Goal: Task Accomplishment & Management: Manage account settings

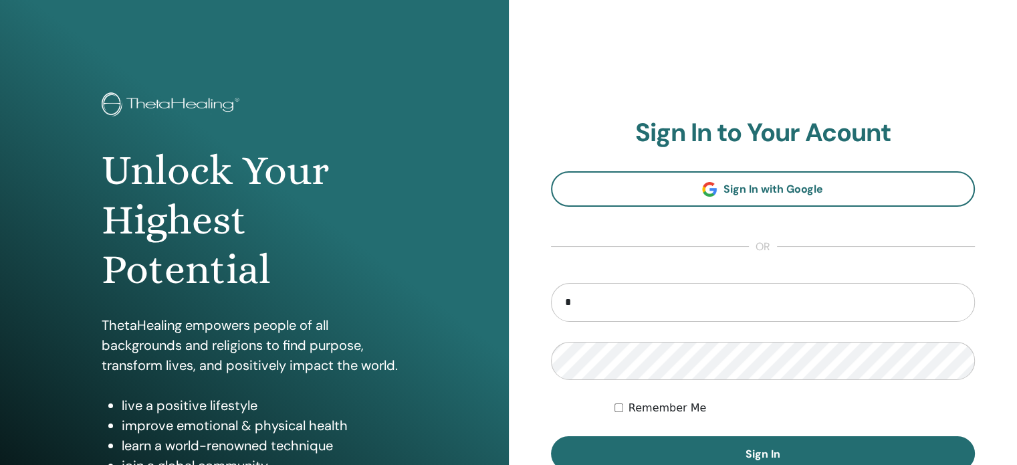
type input "**********"
click at [551, 436] on button "Sign In" at bounding box center [763, 453] width 425 height 35
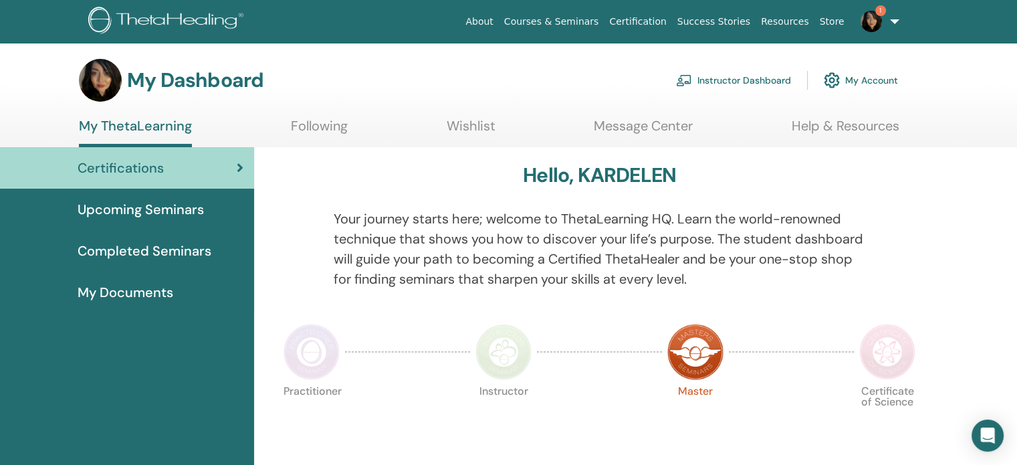
click at [718, 80] on link "Instructor Dashboard" at bounding box center [733, 80] width 115 height 29
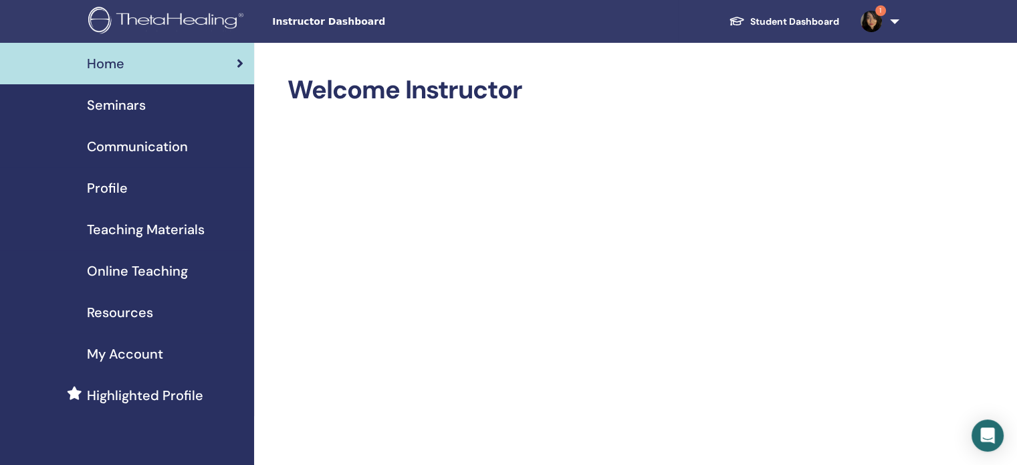
click at [133, 112] on span "Seminars" at bounding box center [116, 105] width 59 height 20
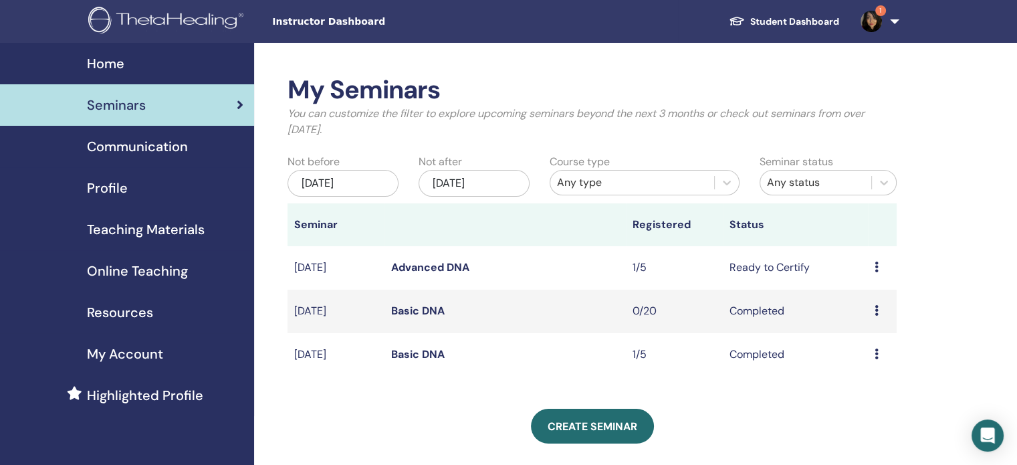
click at [455, 267] on link "Advanced DNA" at bounding box center [430, 267] width 78 height 14
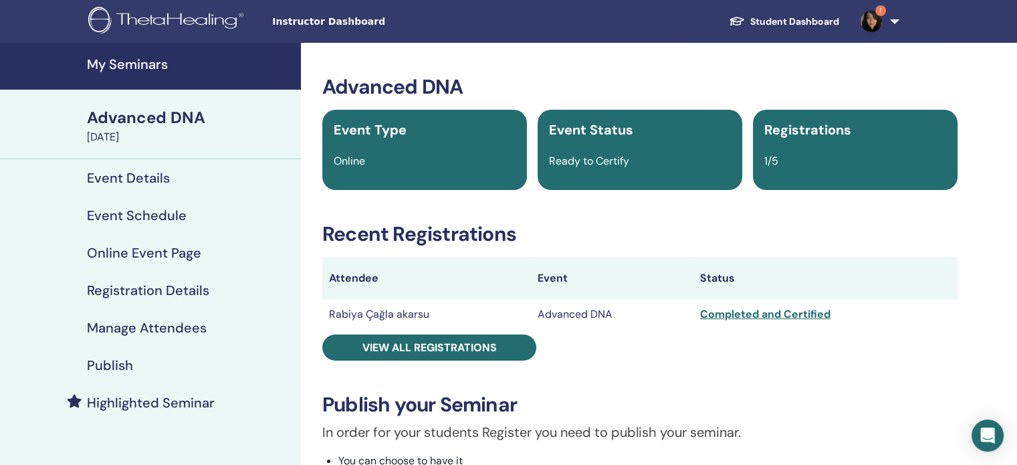
click at [154, 181] on h4 "Event Details" at bounding box center [128, 178] width 83 height 16
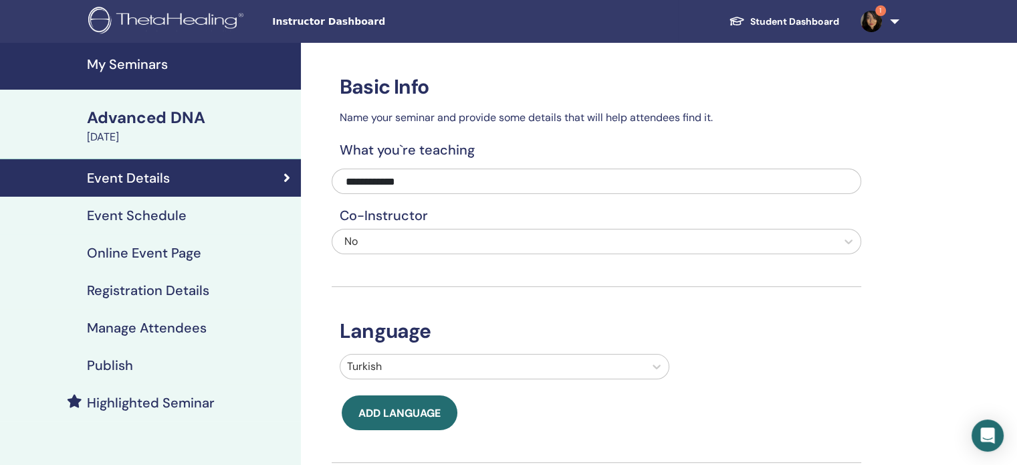
click at [144, 129] on div "August 25, 2025" at bounding box center [190, 137] width 206 height 16
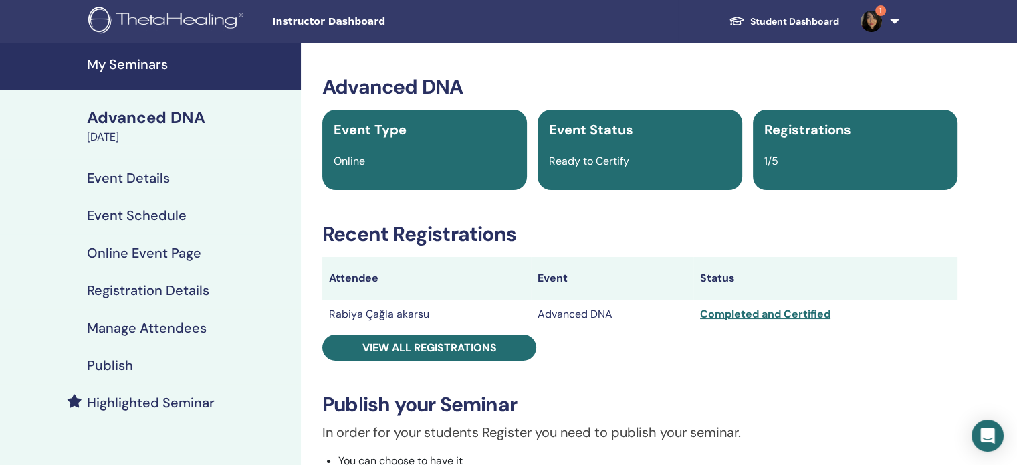
click at [156, 64] on h4 "My Seminars" at bounding box center [190, 64] width 206 height 16
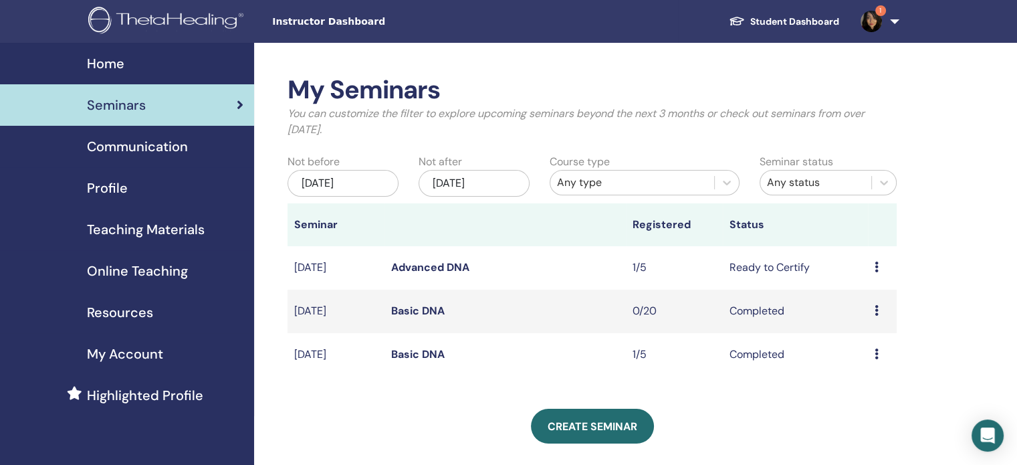
click at [877, 269] on icon at bounding box center [877, 266] width 4 height 11
click at [852, 297] on link "Edit" at bounding box center [852, 301] width 19 height 14
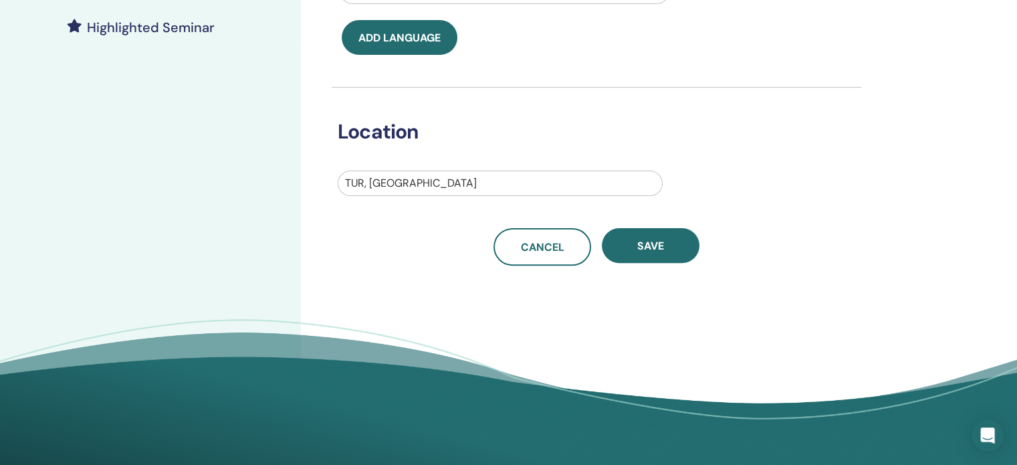
scroll to position [45, 0]
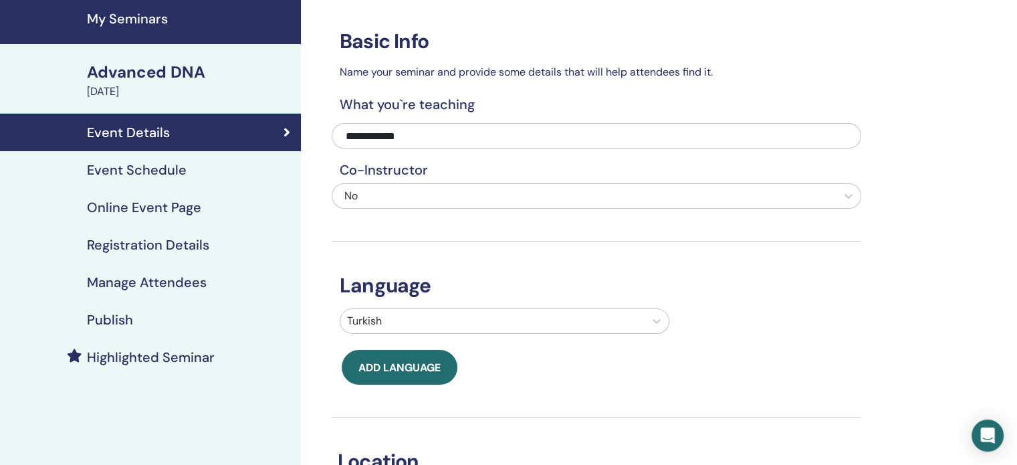
click at [315, 45] on div "**********" at bounding box center [640, 389] width 678 height 785
click at [171, 242] on h4 "Registration Details" at bounding box center [148, 245] width 122 height 16
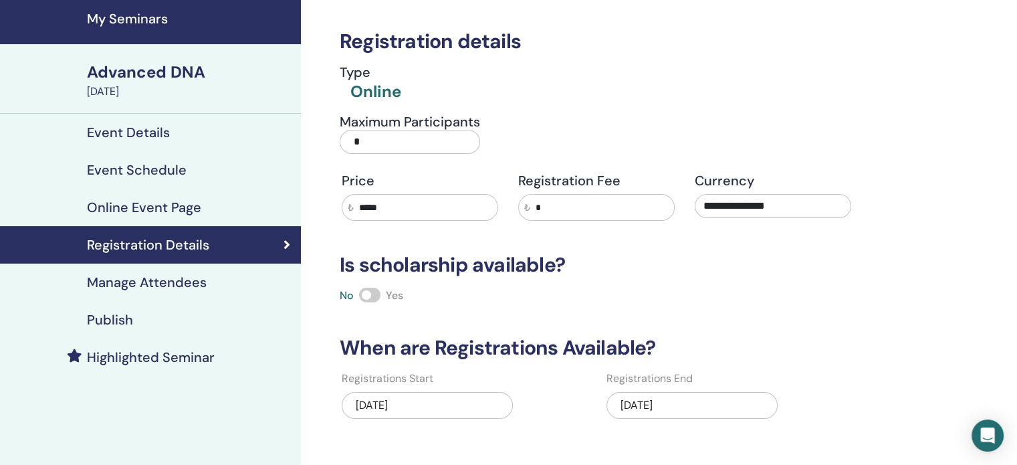
click at [189, 276] on h4 "Manage Attendees" at bounding box center [147, 282] width 120 height 16
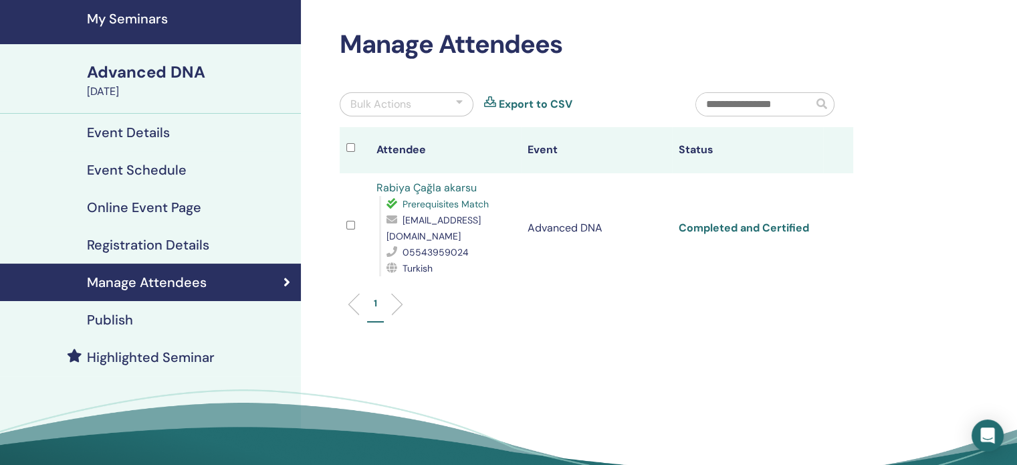
click at [701, 221] on link "Completed and Certified" at bounding box center [744, 228] width 130 height 14
click at [144, 72] on div "Advanced DNA" at bounding box center [190, 72] width 206 height 23
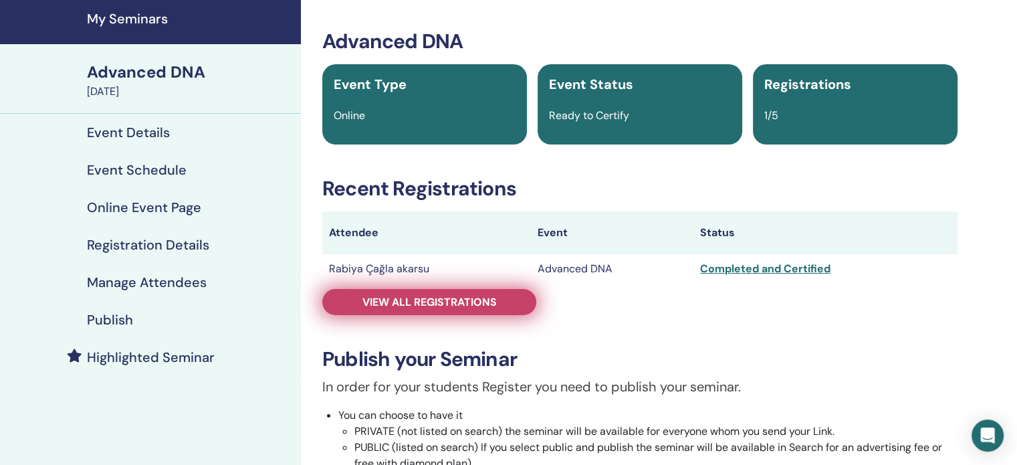
click at [417, 304] on span "View all registrations" at bounding box center [429, 302] width 134 height 14
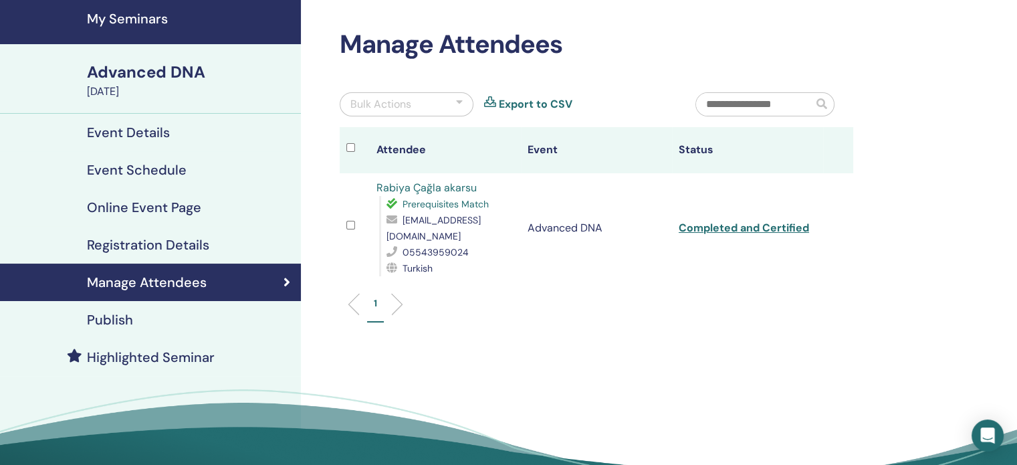
click at [143, 11] on h4 "My Seminars" at bounding box center [190, 19] width 206 height 16
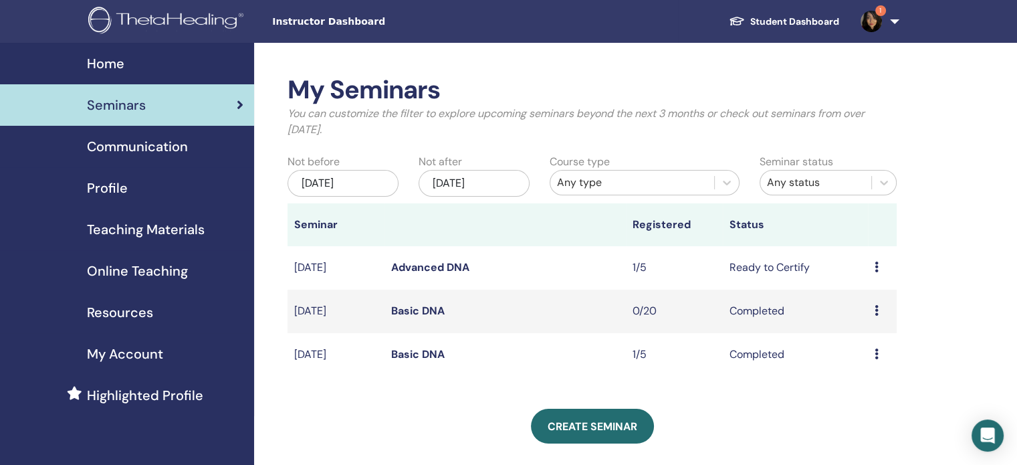
click at [875, 267] on icon at bounding box center [877, 266] width 4 height 11
click at [851, 302] on link "Edit" at bounding box center [850, 299] width 19 height 14
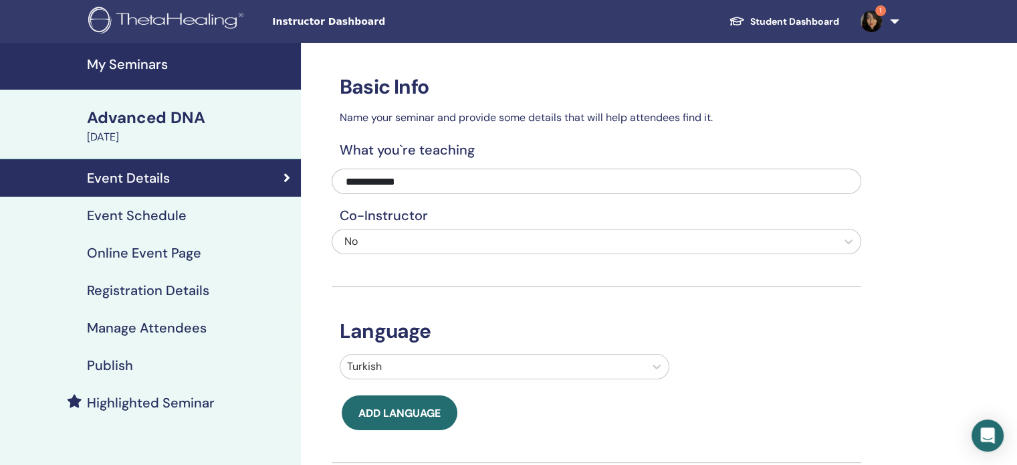
click at [148, 286] on h4 "Registration Details" at bounding box center [148, 290] width 122 height 16
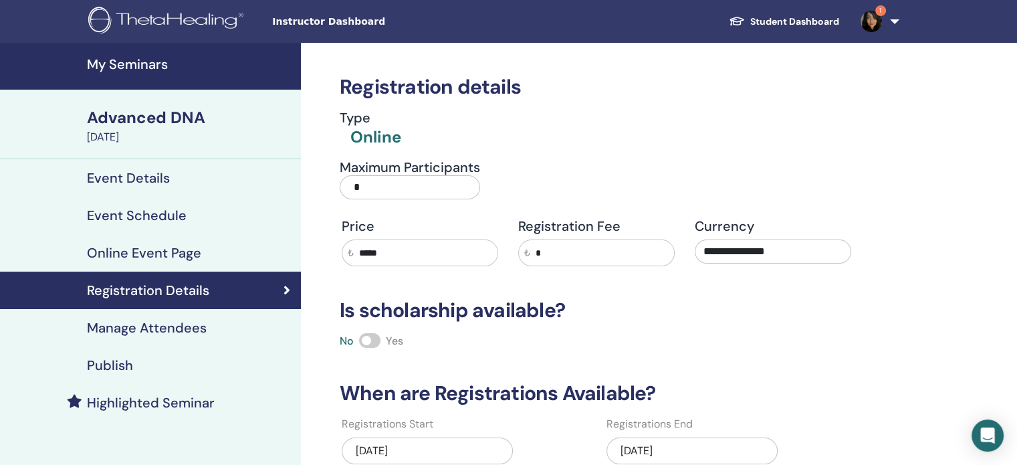
click at [169, 331] on h4 "Manage Attendees" at bounding box center [147, 328] width 120 height 16
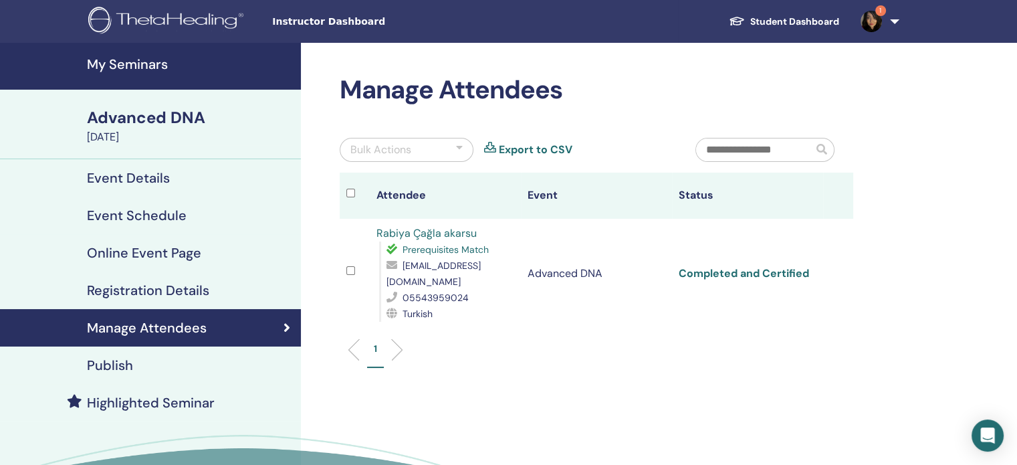
click at [746, 267] on link "Completed and Certified" at bounding box center [744, 273] width 130 height 14
click at [174, 116] on div "Advanced DNA" at bounding box center [190, 117] width 206 height 23
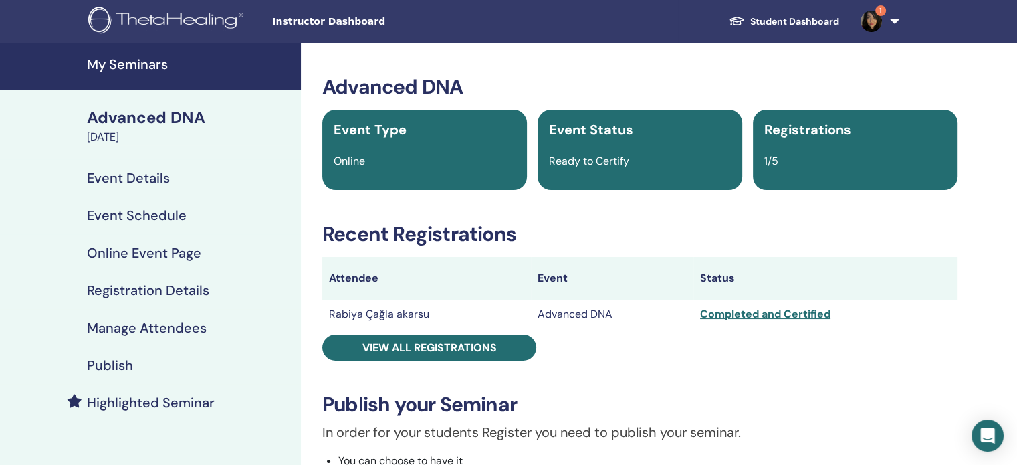
click at [165, 64] on h4 "My Seminars" at bounding box center [190, 64] width 206 height 16
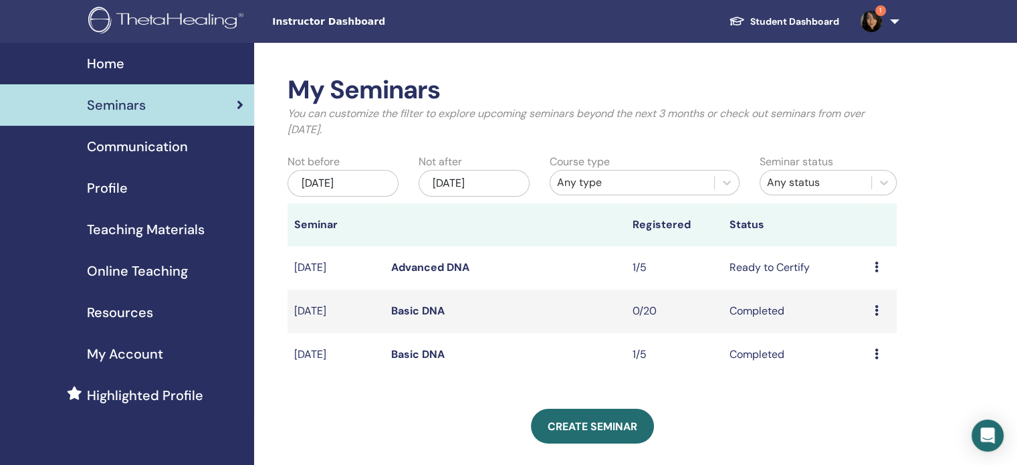
click at [415, 312] on link "Basic DNA" at bounding box center [417, 311] width 53 height 14
